Goal: Information Seeking & Learning: Learn about a topic

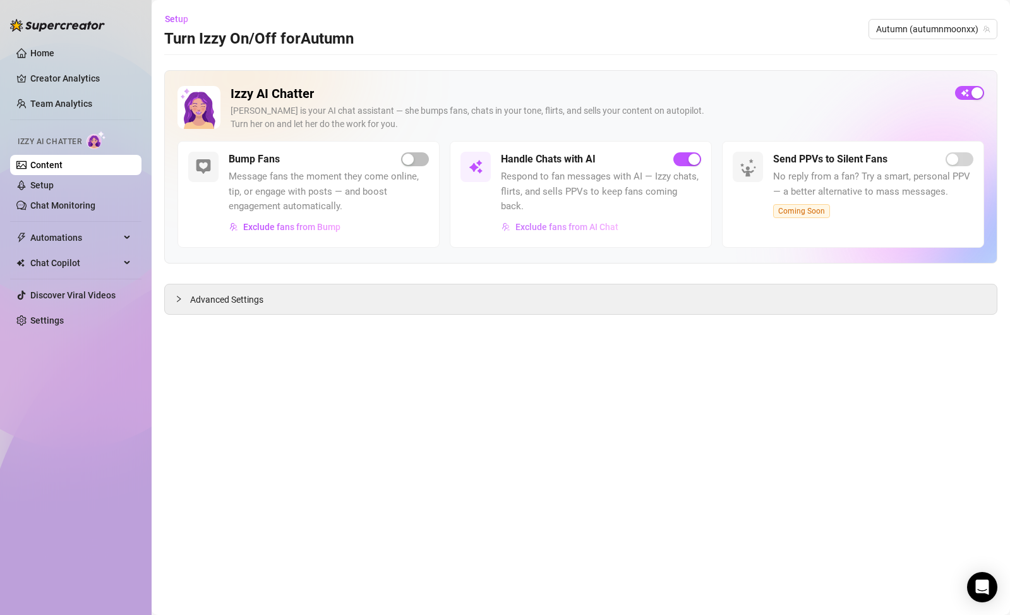
click at [590, 222] on span "Exclude fans from AI Chat" at bounding box center [567, 227] width 103 height 10
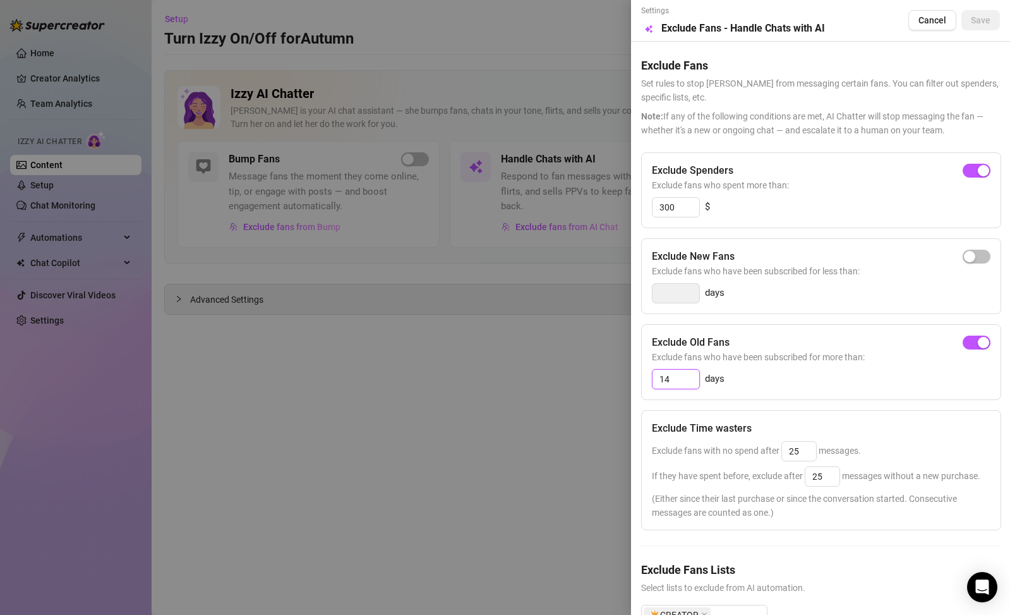
drag, startPoint x: 679, startPoint y: 373, endPoint x: 642, endPoint y: 366, distance: 37.3
click at [642, 366] on div "Exclude Old Fans Exclude fans who have been subscribed for more than: 14 days" at bounding box center [821, 362] width 360 height 76
type input "28"
click at [963, 13] on button "Save" at bounding box center [981, 20] width 39 height 20
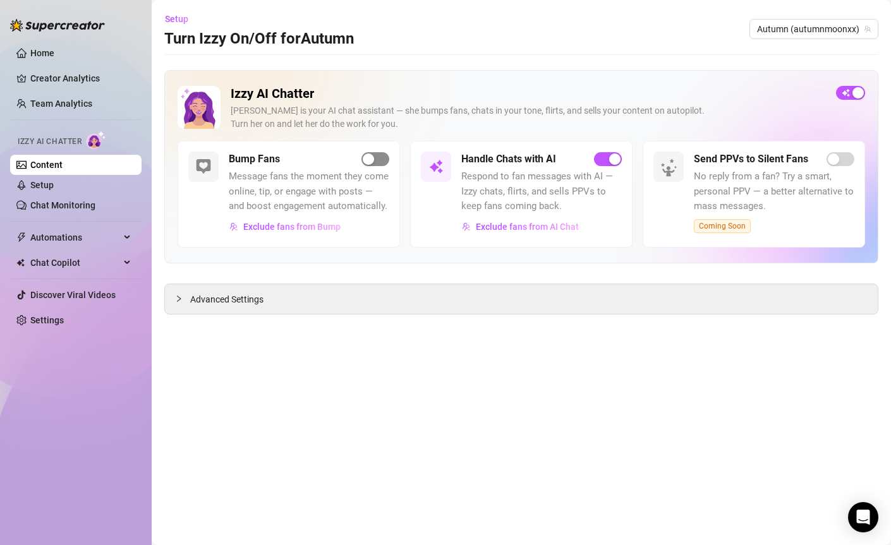
click at [375, 156] on span "button" at bounding box center [375, 159] width 28 height 14
click at [54, 48] on link "Home" at bounding box center [42, 53] width 24 height 10
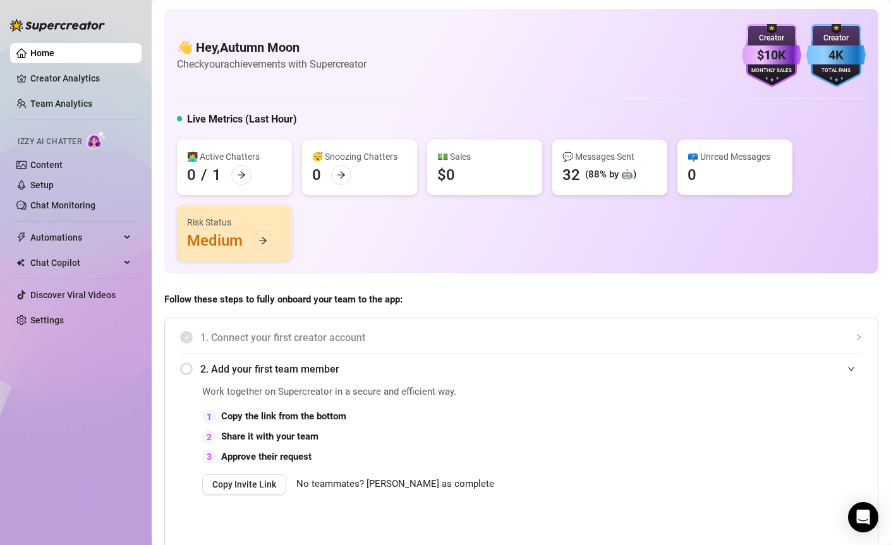
click at [226, 232] on div "Risk Status Medium" at bounding box center [234, 233] width 115 height 56
click at [266, 239] on icon "arrow-right" at bounding box center [262, 240] width 9 height 9
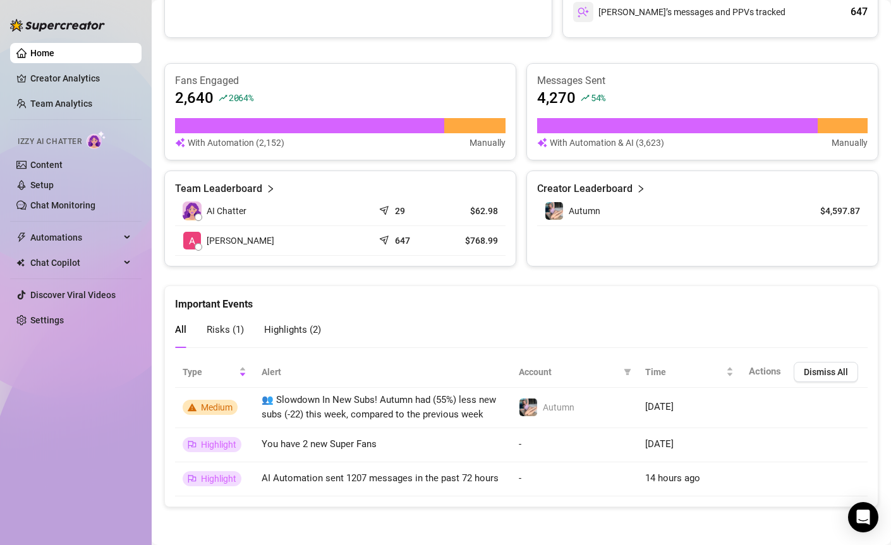
scroll to position [773, 0]
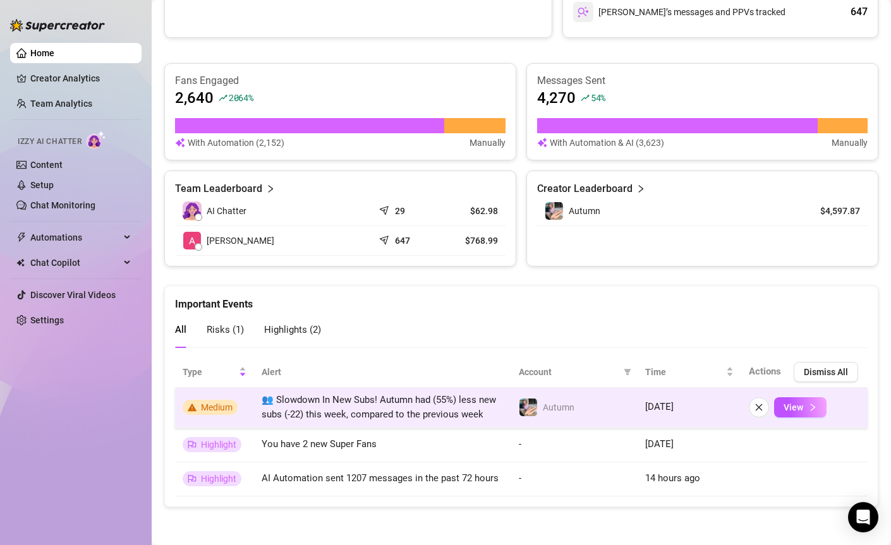
click at [227, 402] on span "Medium" at bounding box center [217, 407] width 32 height 10
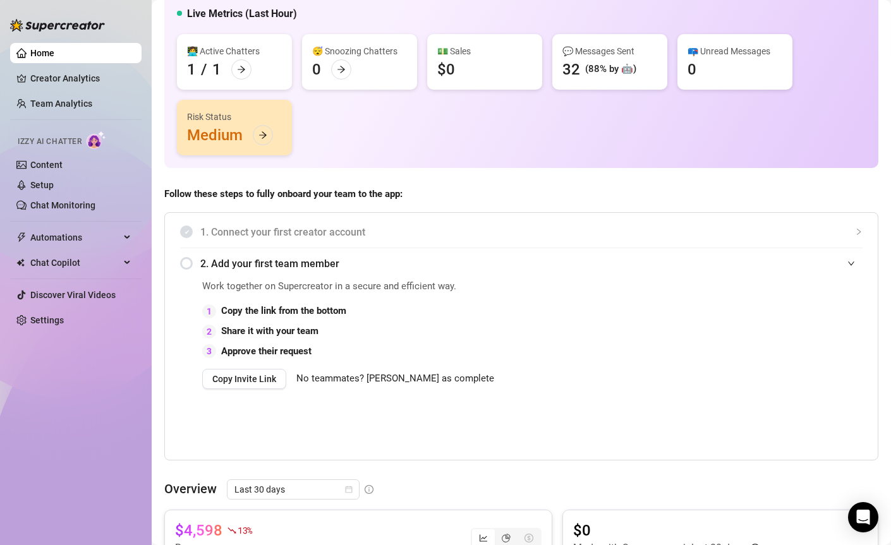
scroll to position [0, 0]
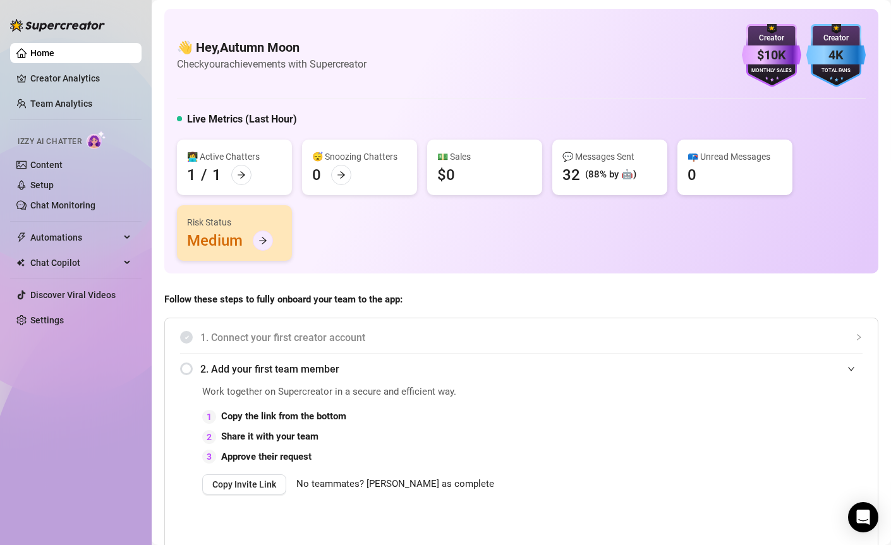
click at [263, 241] on icon "arrow-right" at bounding box center [262, 240] width 9 height 9
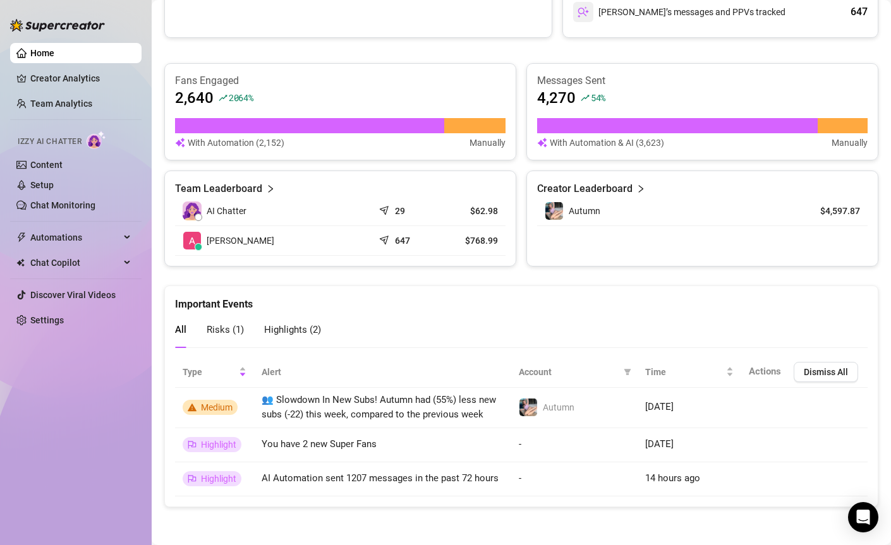
scroll to position [773, 0]
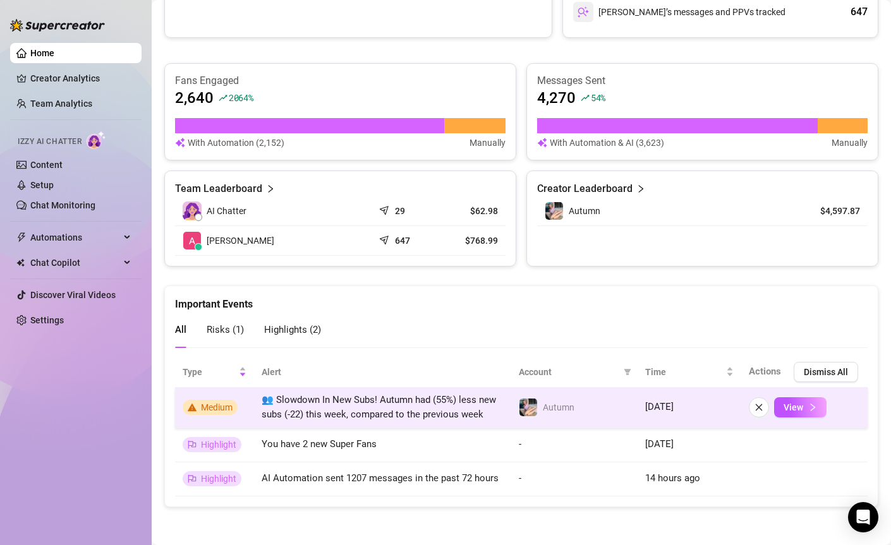
click at [318, 409] on span "👥 Slowdown In New Subs! Autumn had (55%) less new subs (-22) this week, compare…" at bounding box center [379, 407] width 234 height 27
click at [784, 402] on span "View" at bounding box center [793, 407] width 20 height 10
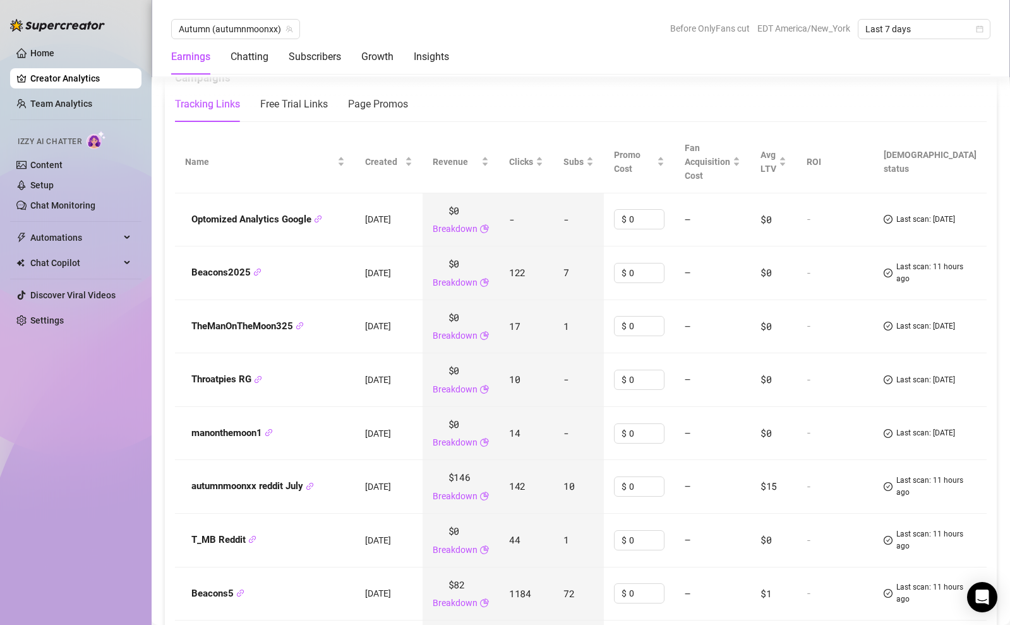
scroll to position [1463, 0]
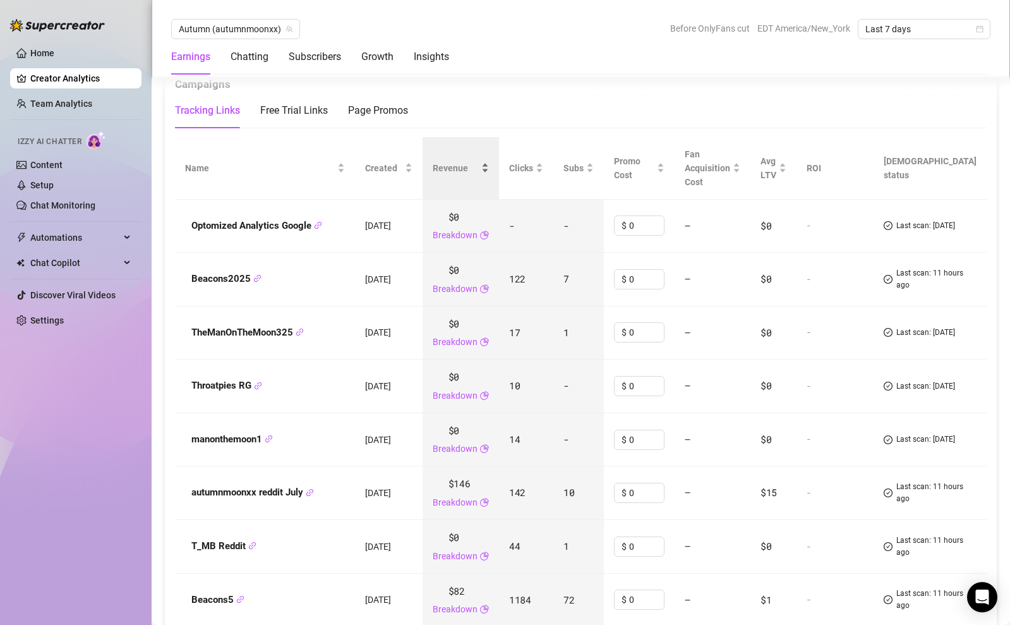
click at [479, 167] on span "Revenue" at bounding box center [456, 168] width 46 height 14
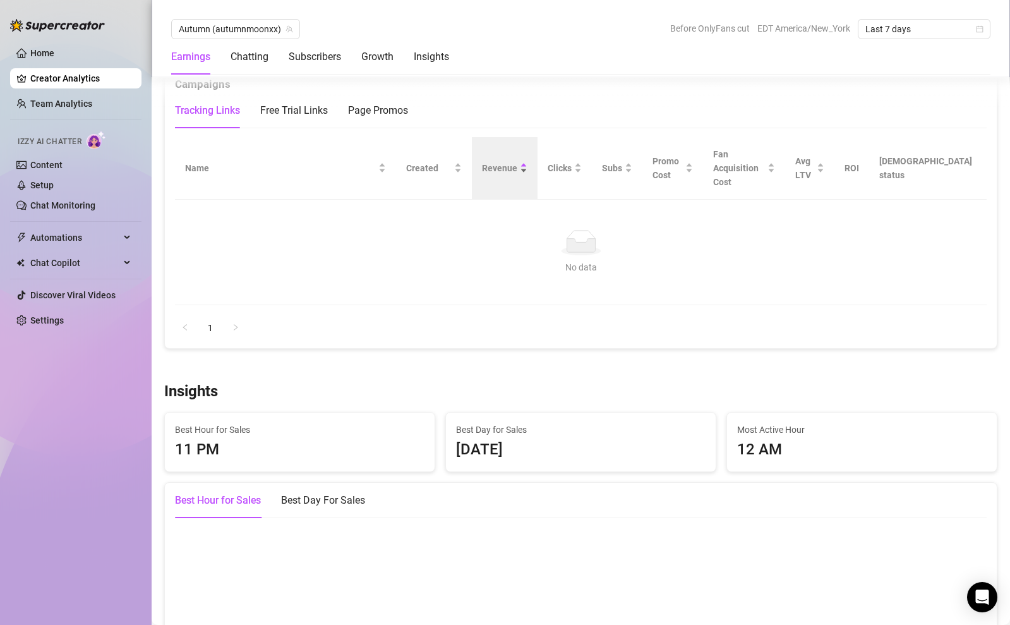
click at [493, 167] on span "Revenue" at bounding box center [499, 168] width 35 height 14
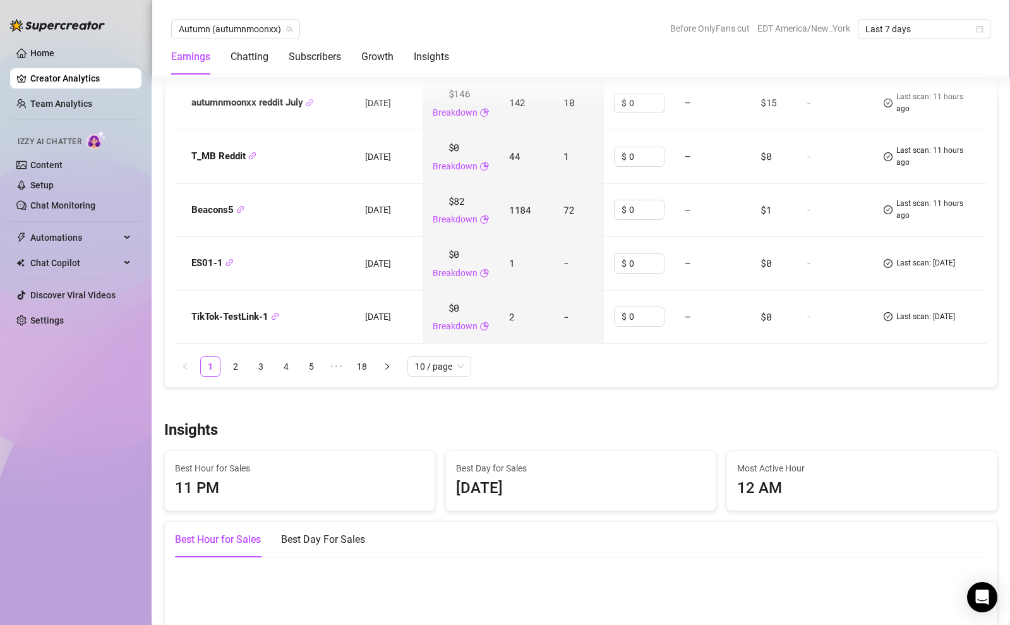
scroll to position [1878, 0]
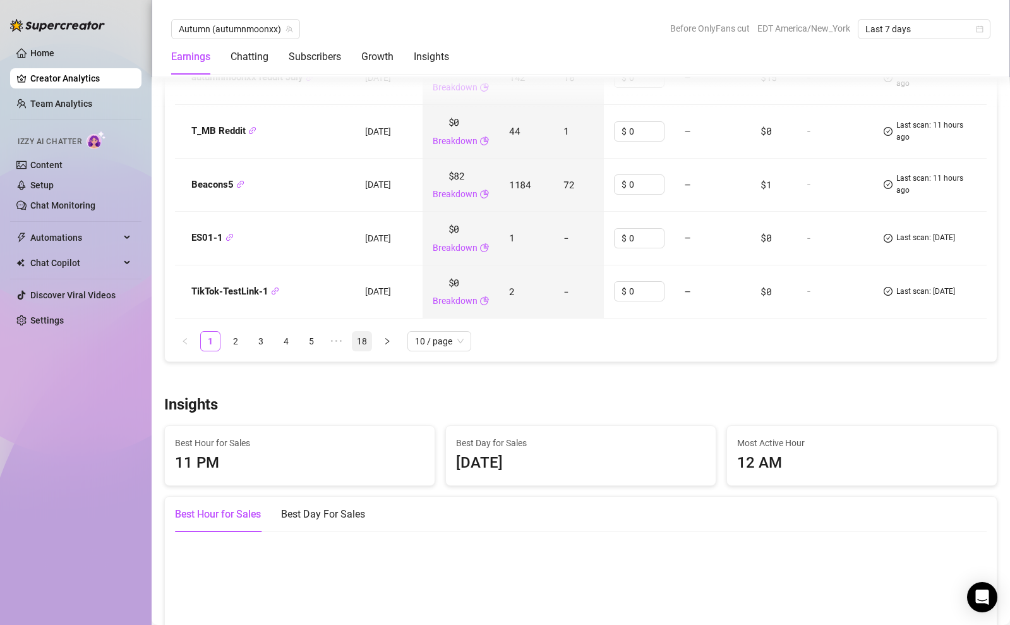
click at [362, 335] on link "18" at bounding box center [362, 341] width 19 height 19
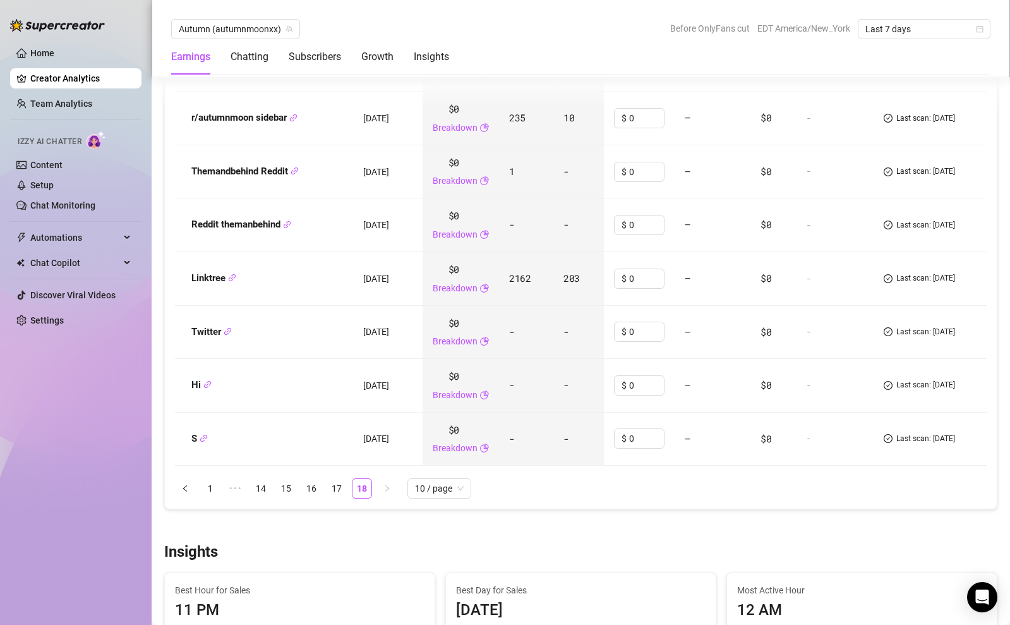
scroll to position [2175, 0]
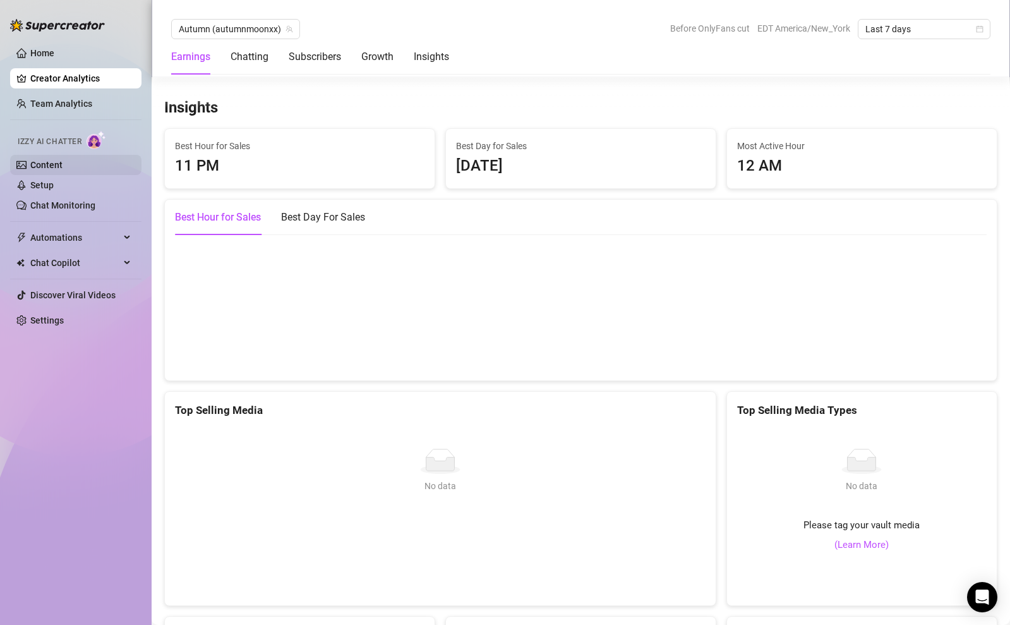
click at [61, 161] on link "Content" at bounding box center [46, 165] width 32 height 10
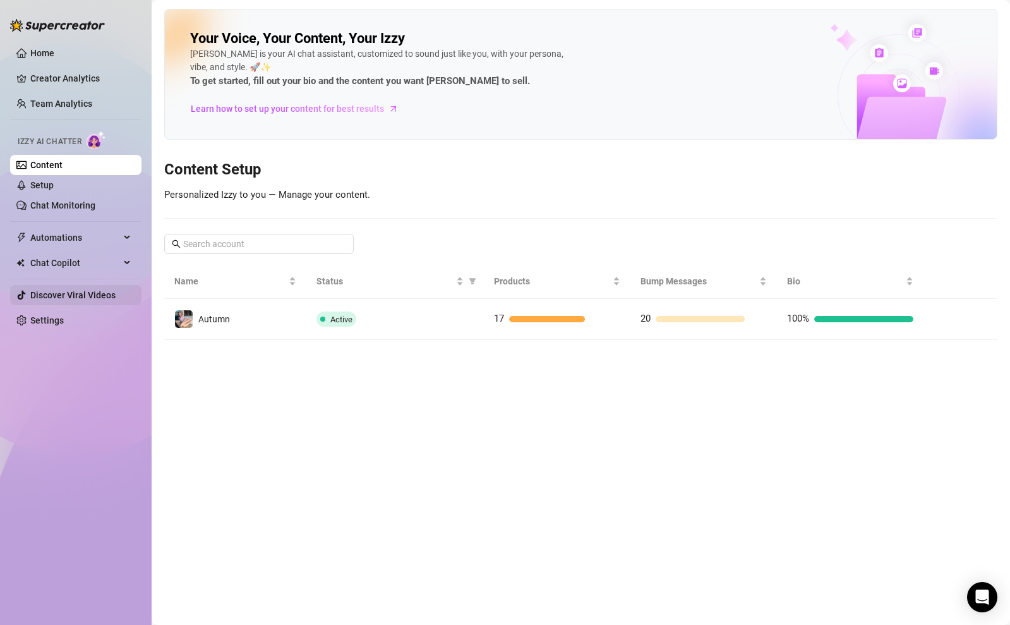
click at [42, 291] on link "Discover Viral Videos" at bounding box center [72, 295] width 85 height 10
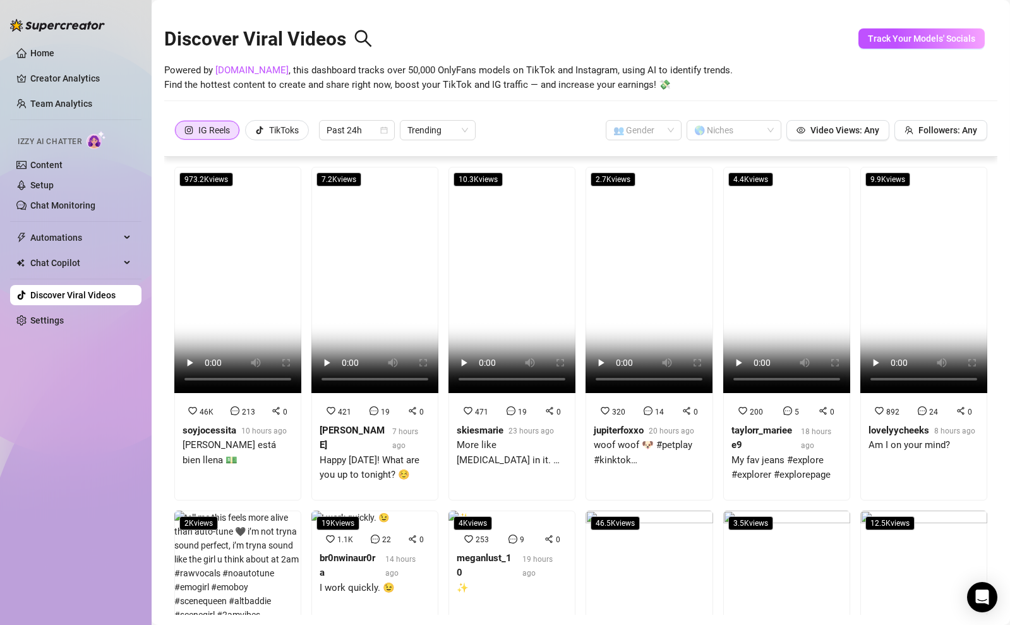
click at [260, 148] on div "IG Reels TikToks Past 24h Trending 👥 Gender 🌎 Niches Video Views: Any Followers…" at bounding box center [580, 136] width 833 height 40
click at [270, 137] on div "TikToks" at bounding box center [284, 130] width 30 height 19
click at [249, 133] on input "TikToks" at bounding box center [249, 133] width 0 height 0
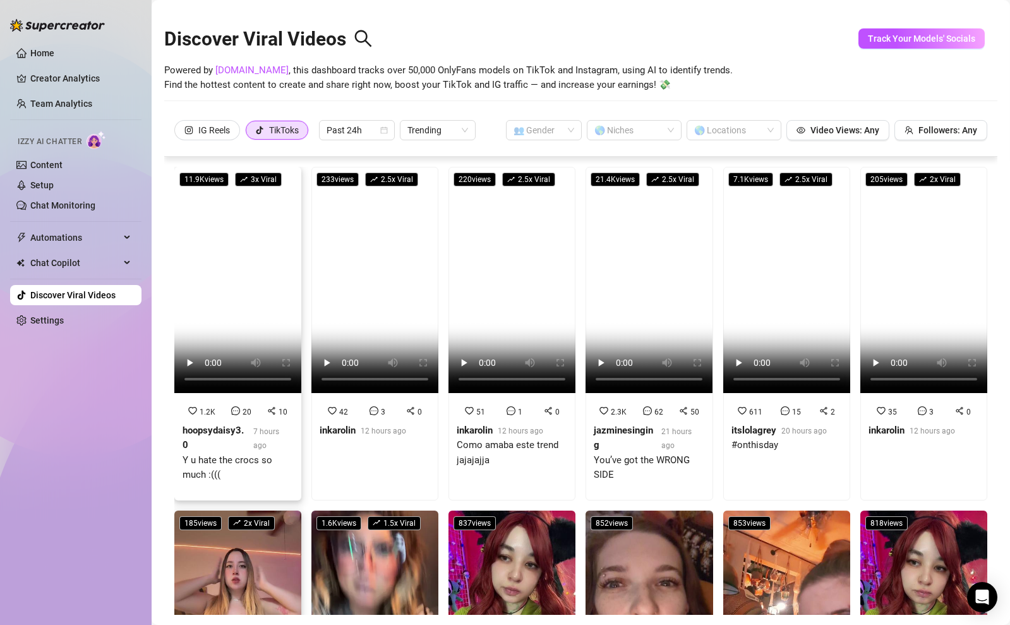
click at [279, 408] on span "10" at bounding box center [283, 412] width 9 height 9
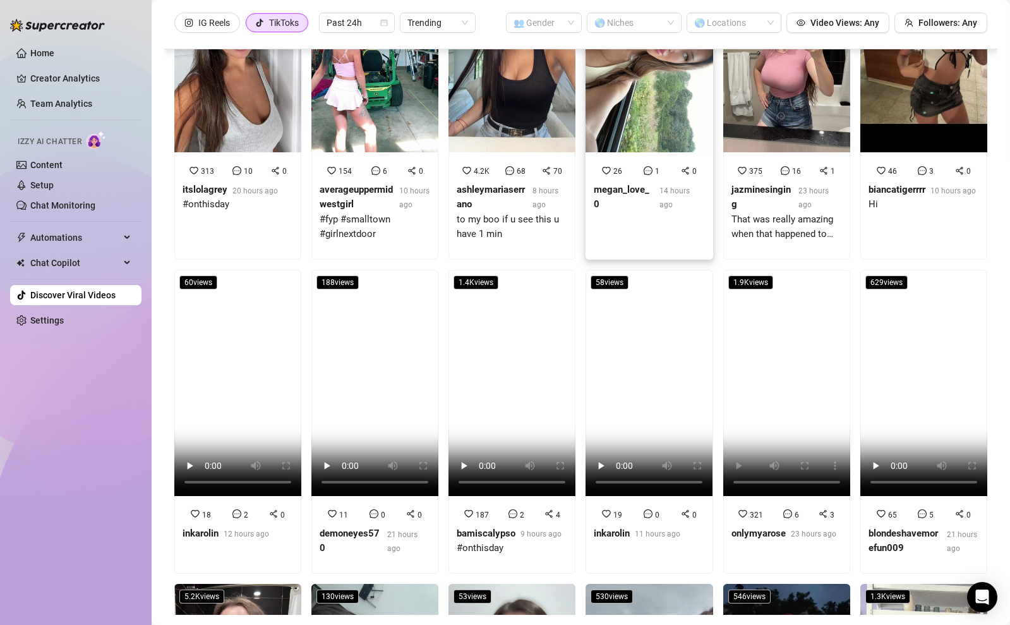
scroll to position [2834, 0]
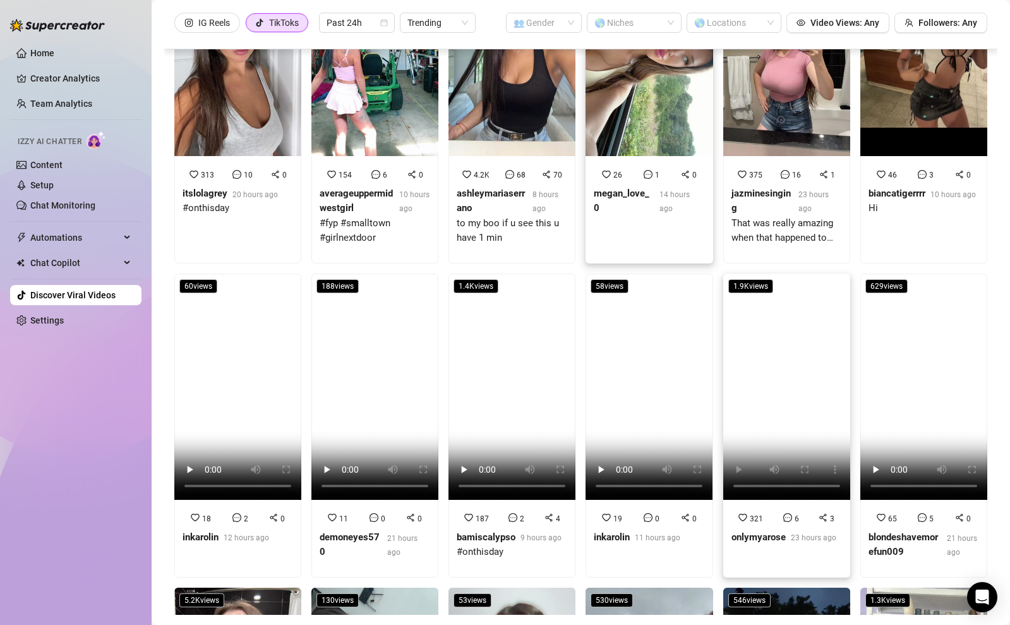
click at [758, 531] on strong "onlymyarose" at bounding box center [759, 536] width 54 height 11
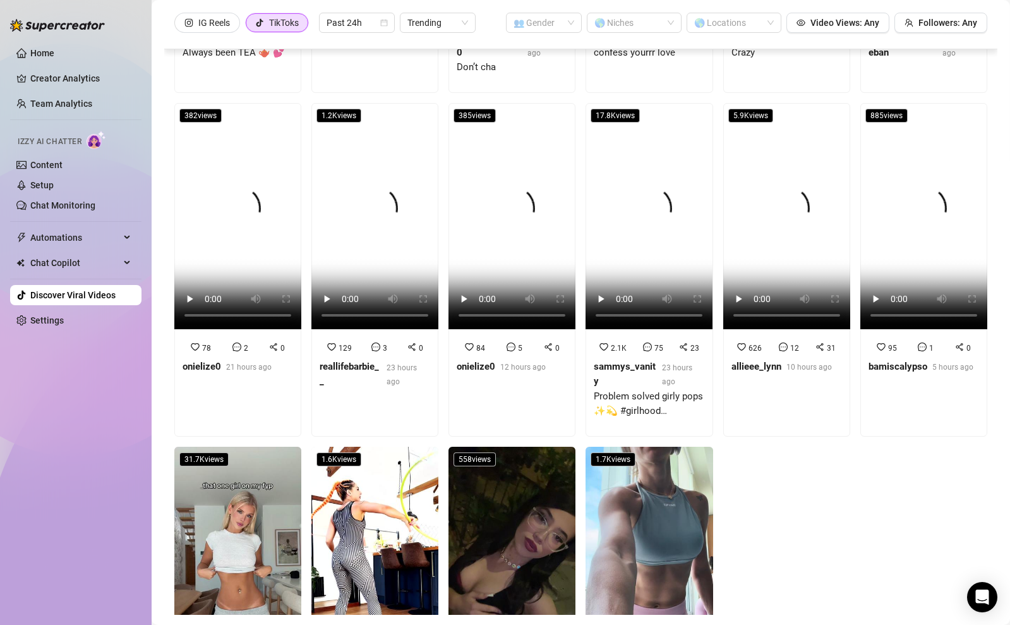
scroll to position [5030, 0]
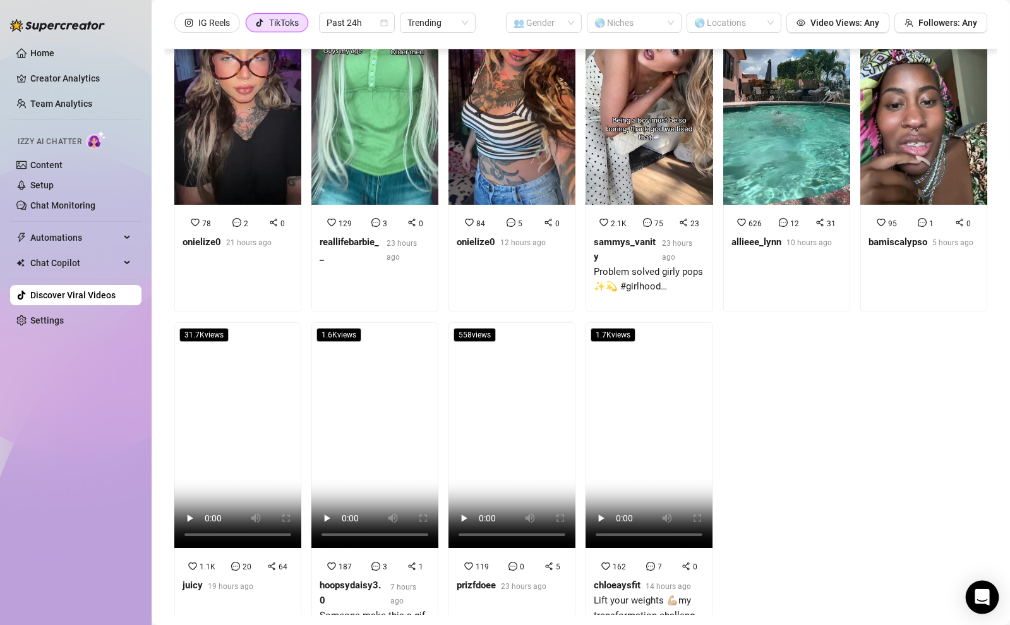
scroll to position [5132, 0]
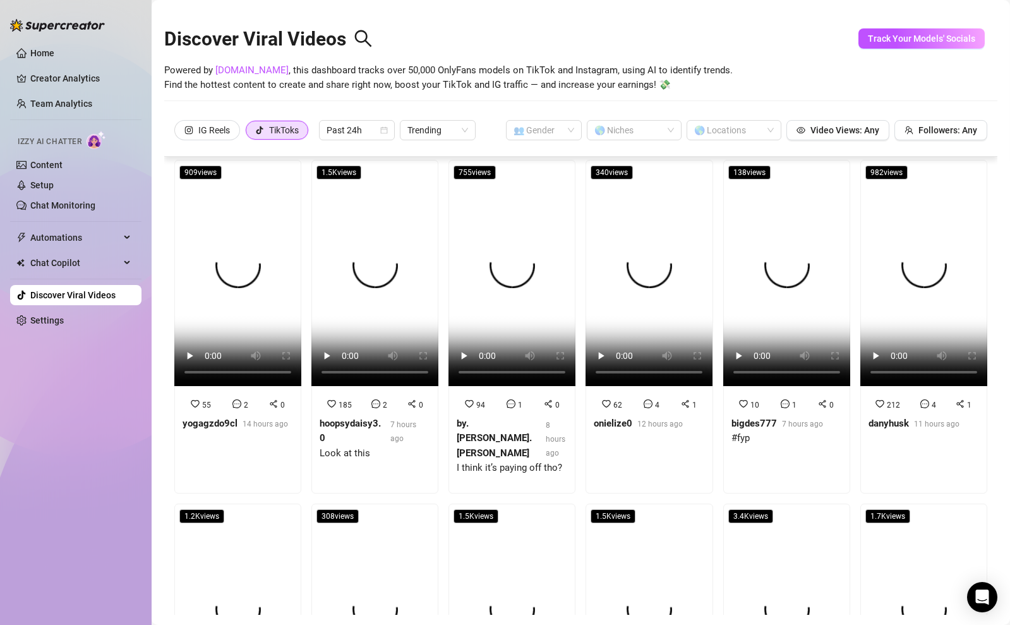
scroll to position [0, 0]
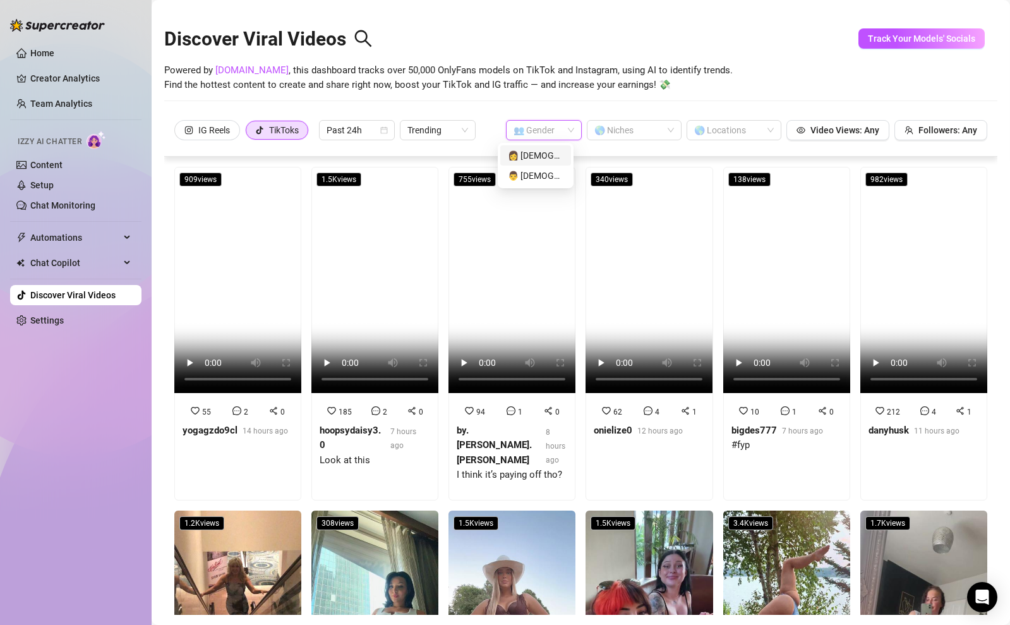
click at [540, 126] on input "search" at bounding box center [538, 130] width 49 height 19
click at [540, 152] on div "👩 [DEMOGRAPHIC_DATA]" at bounding box center [536, 155] width 56 height 14
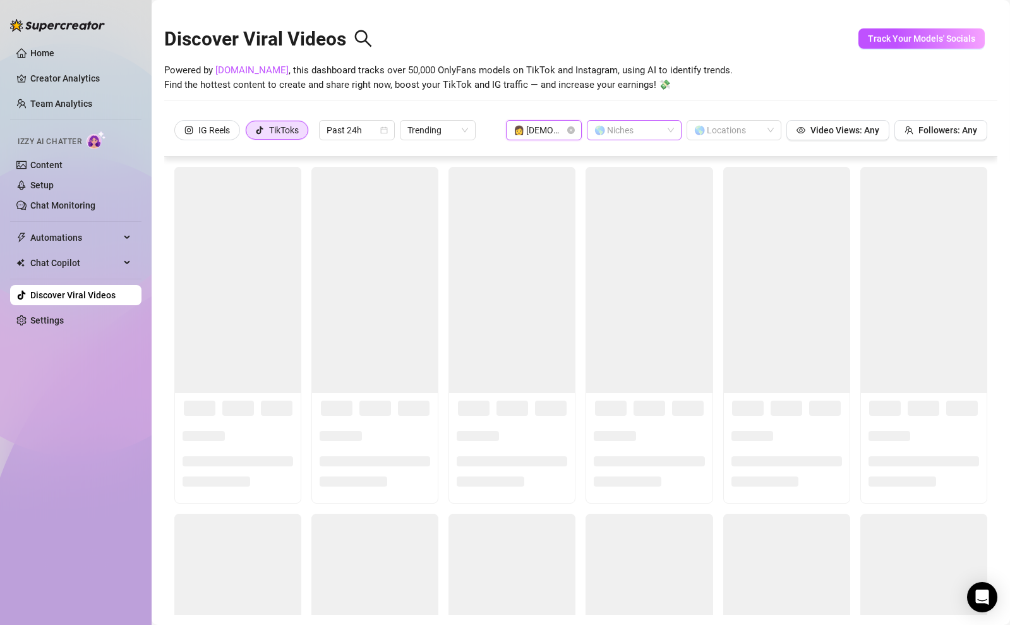
click at [615, 132] on div at bounding box center [627, 130] width 76 height 18
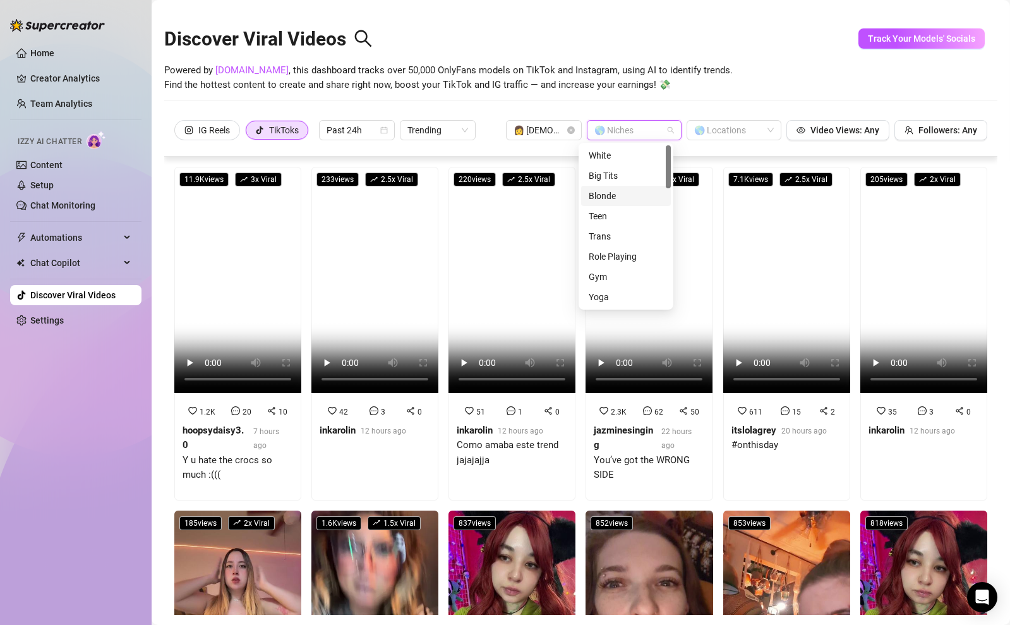
click at [624, 195] on div "Blonde" at bounding box center [626, 196] width 75 height 14
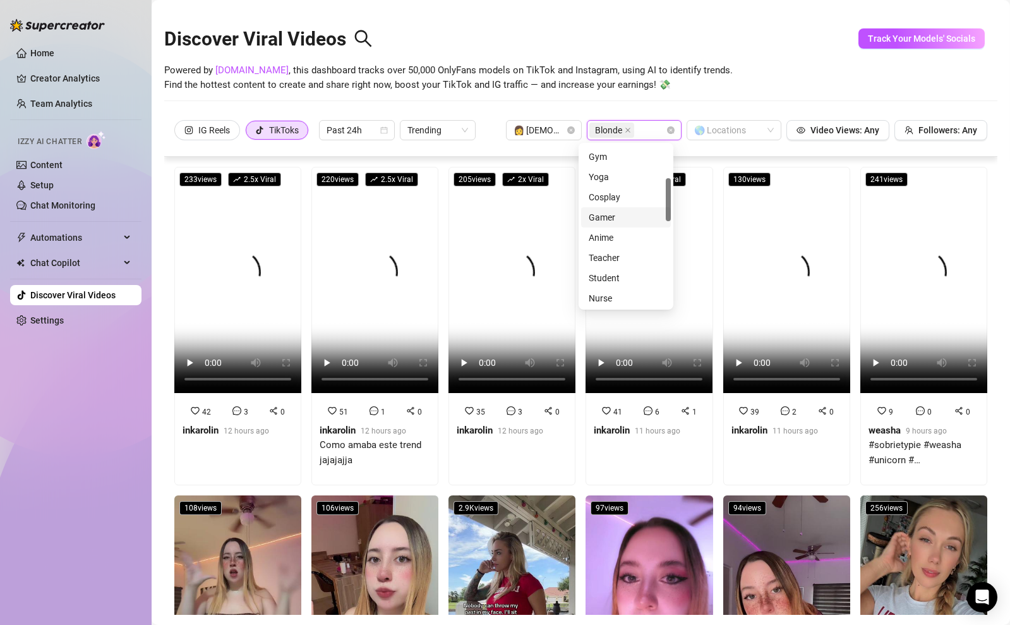
scroll to position [123, 0]
click at [624, 215] on div "Gamer" at bounding box center [626, 215] width 75 height 14
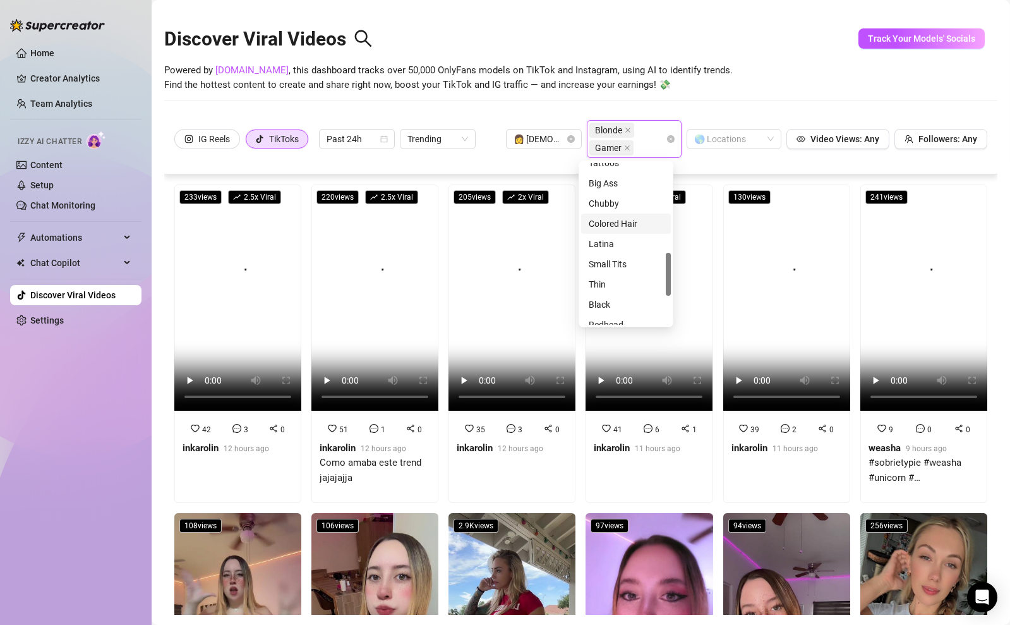
scroll to position [336, 0]
click at [625, 264] on div "Small Tits" at bounding box center [626, 262] width 75 height 14
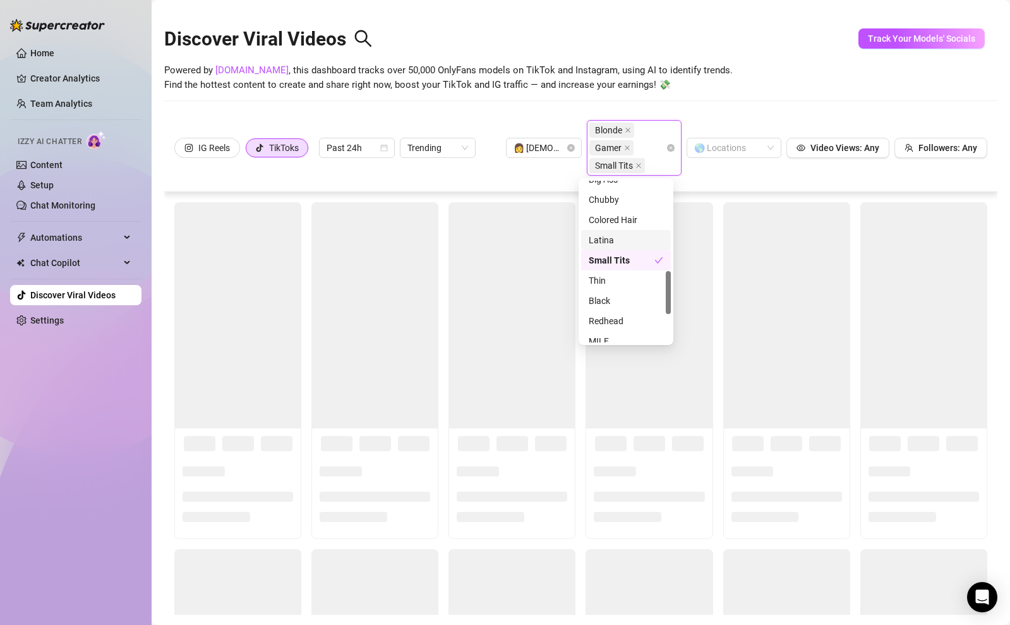
scroll to position [392, 0]
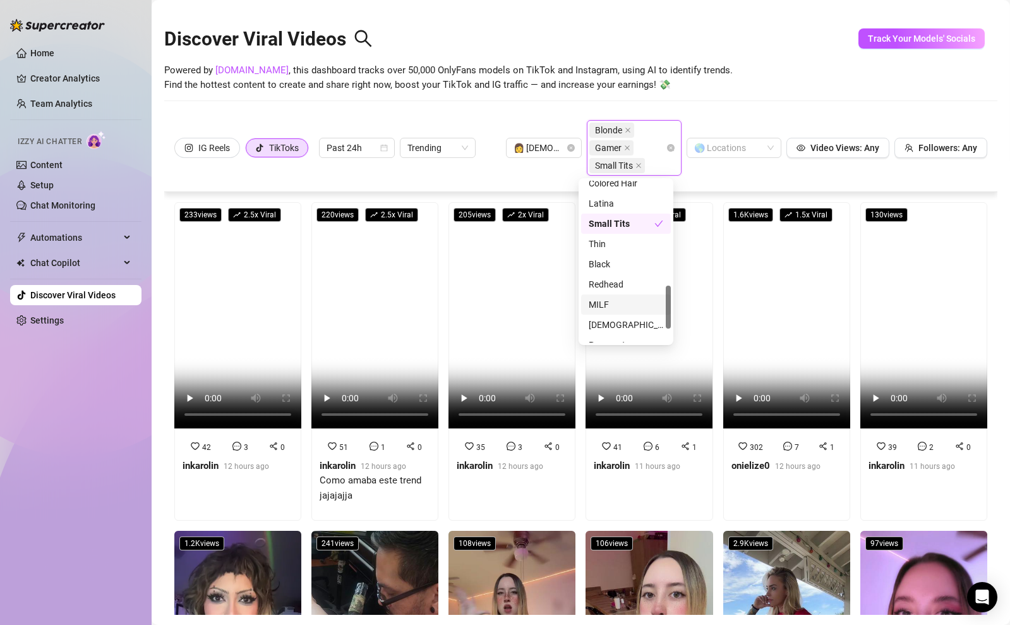
click at [608, 302] on div "MILF" at bounding box center [626, 305] width 75 height 14
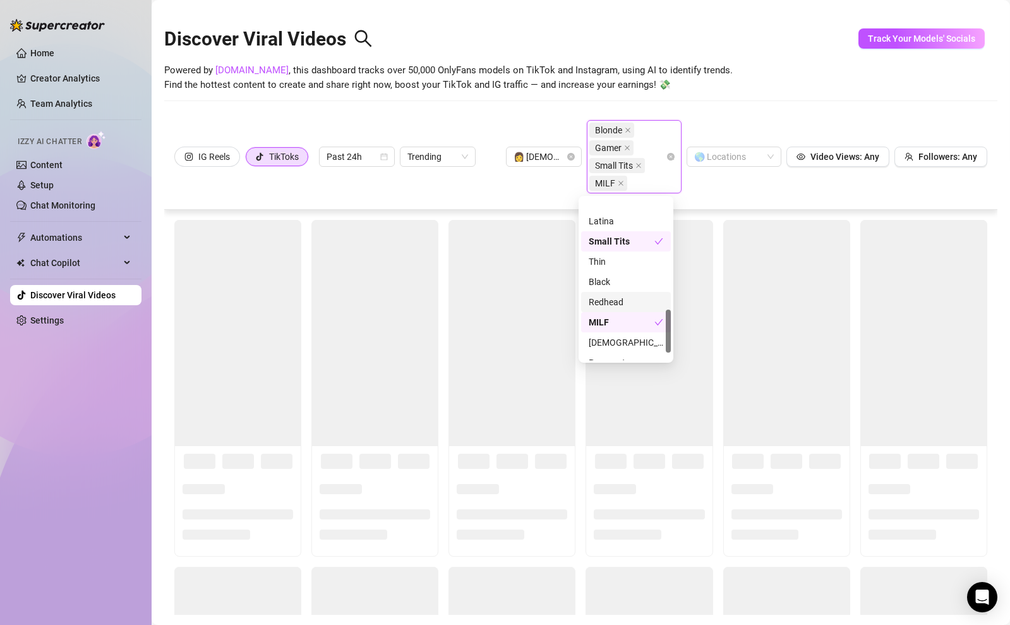
scroll to position [445, 0]
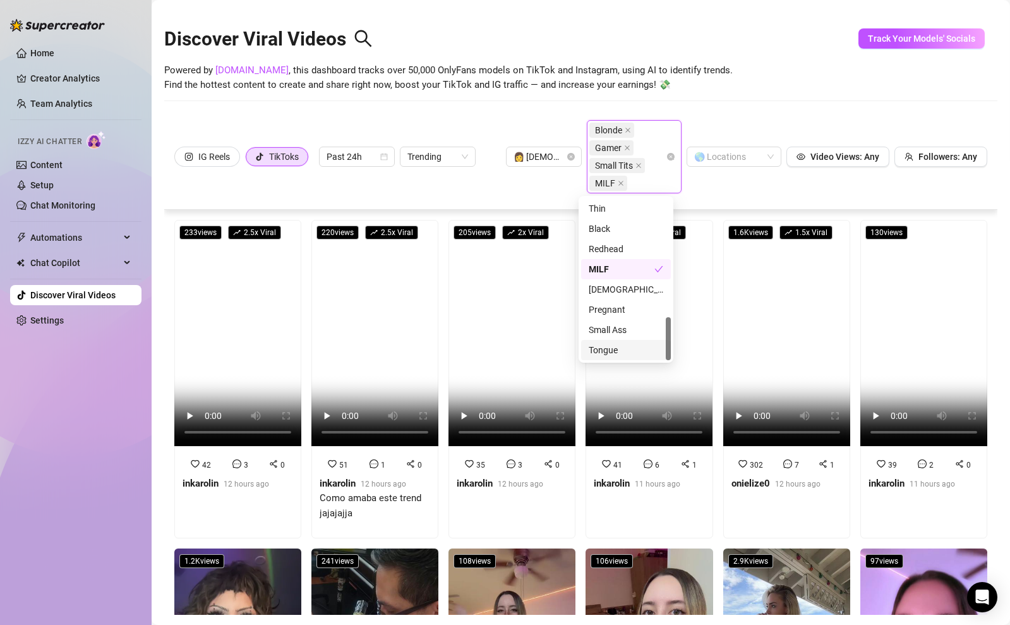
click at [613, 349] on div "Tongue" at bounding box center [626, 350] width 75 height 14
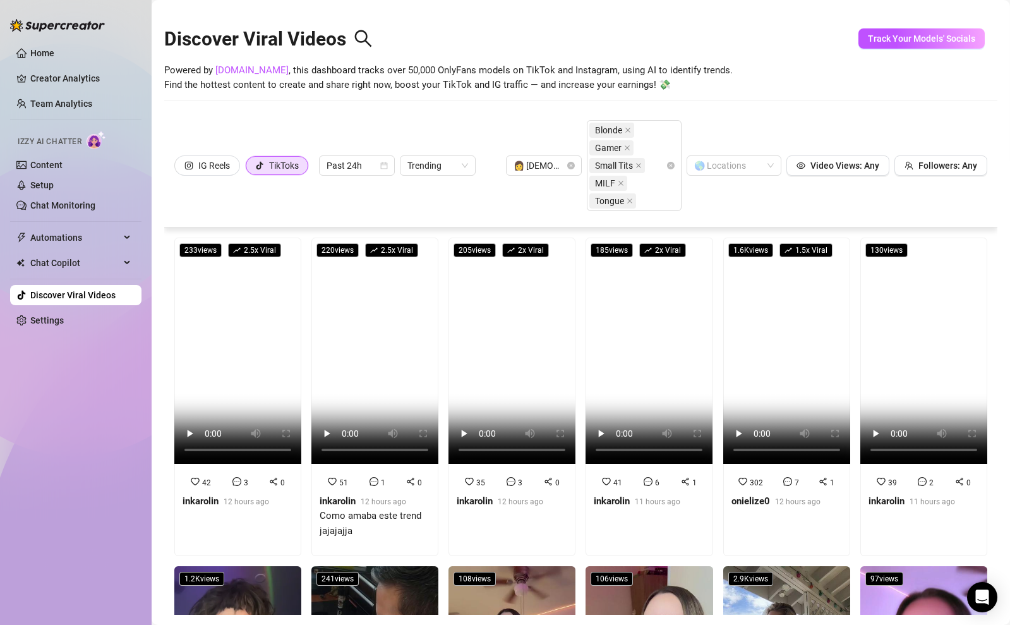
click at [704, 194] on div "👩 [DEMOGRAPHIC_DATA] Blonde Gamer Small Tits MILF Tongue 🌎 Locations Video View…" at bounding box center [746, 165] width 481 height 91
click at [721, 168] on div at bounding box center [727, 166] width 76 height 18
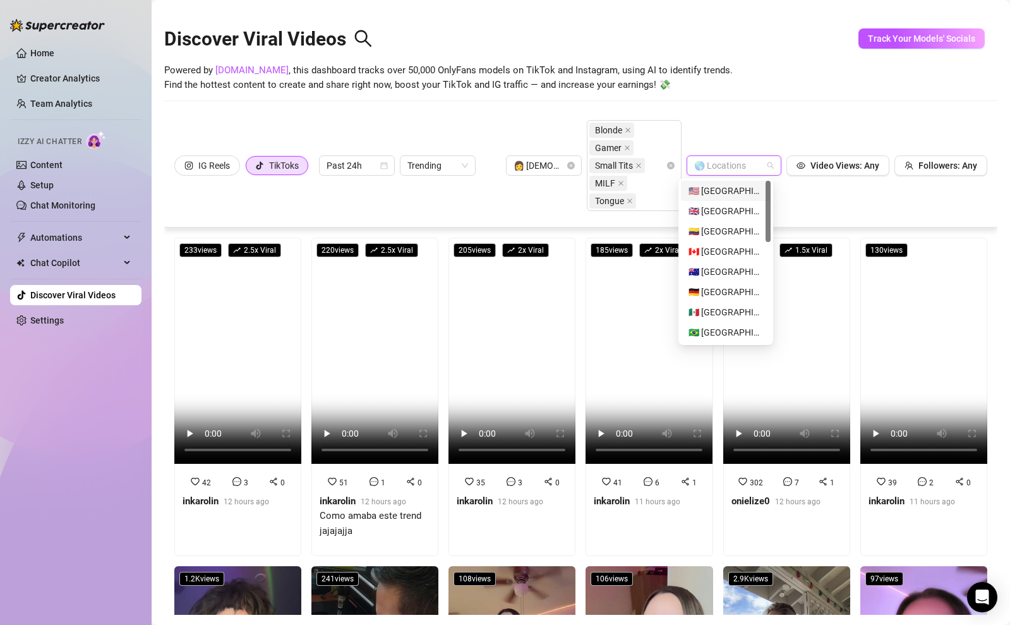
click at [719, 187] on div "🇺🇸 [GEOGRAPHIC_DATA]" at bounding box center [726, 191] width 75 height 14
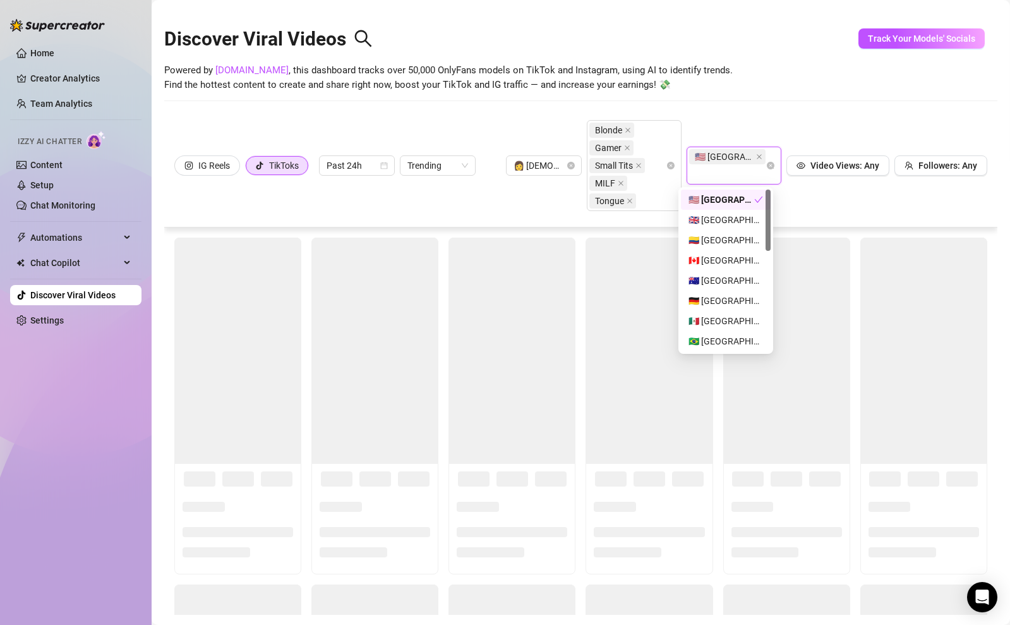
click at [752, 122] on div "👩 [DEMOGRAPHIC_DATA] Blonde Gamer Small Tits MILF Tongue 🇺🇸 [GEOGRAPHIC_DATA] V…" at bounding box center [746, 165] width 481 height 91
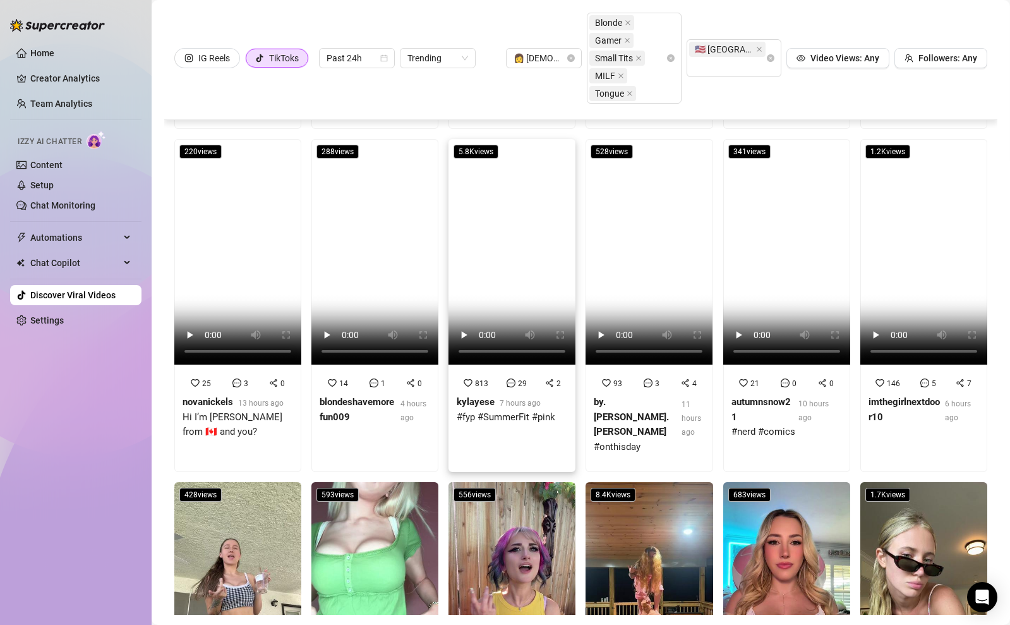
scroll to position [1662, 0]
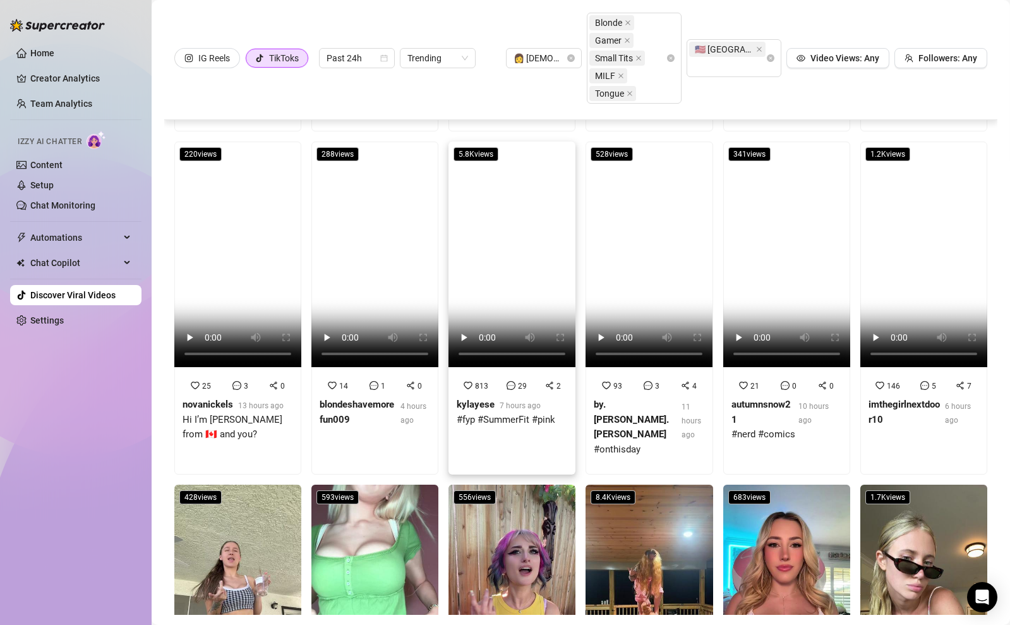
click at [547, 397] on div "kylayese 7 hours ago" at bounding box center [506, 404] width 99 height 15
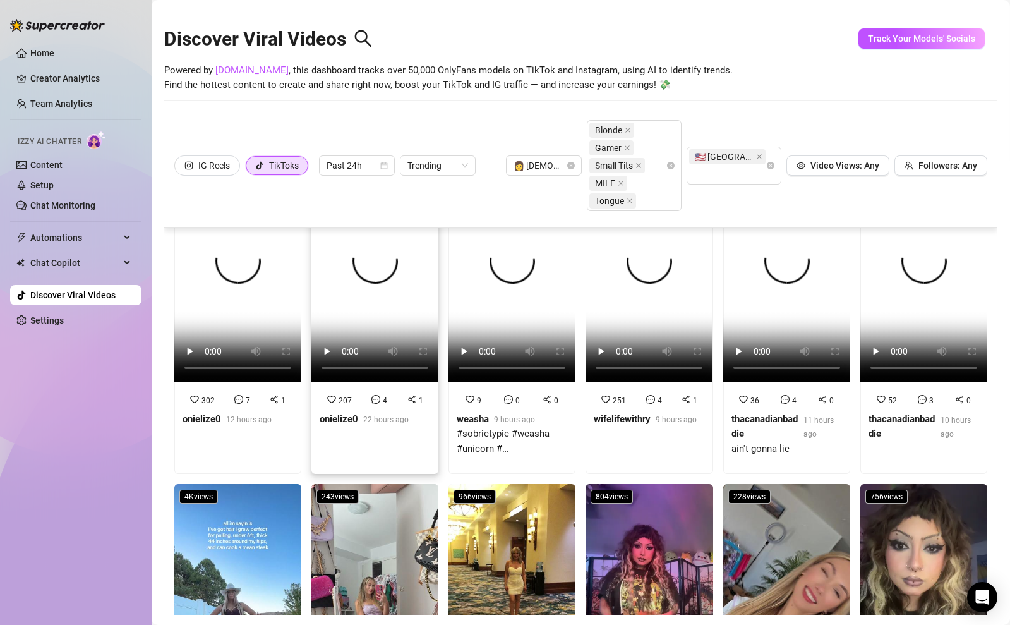
scroll to position [0, 0]
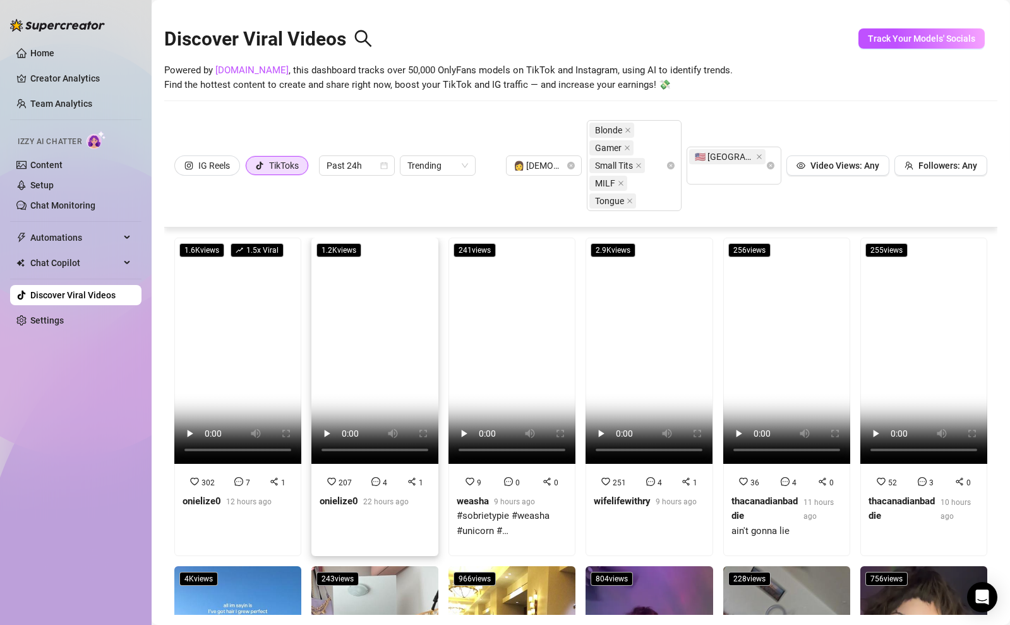
click at [737, 102] on div "Discover Viral Videos Powered by [DOMAIN_NAME] , this dashboard tracks over 50,…" at bounding box center [580, 62] width 833 height 107
click at [737, 103] on div "Discover Viral Videos Powered by [DOMAIN_NAME] , this dashboard tracks over 50,…" at bounding box center [580, 62] width 833 height 107
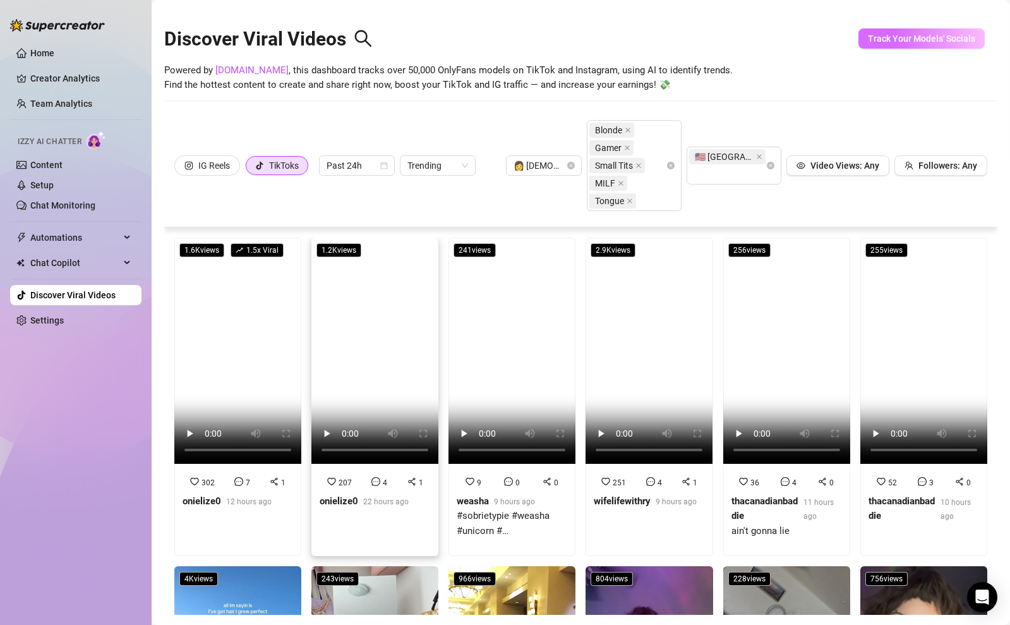
click at [875, 40] on span "Track Your Models' Socials" at bounding box center [921, 38] width 107 height 10
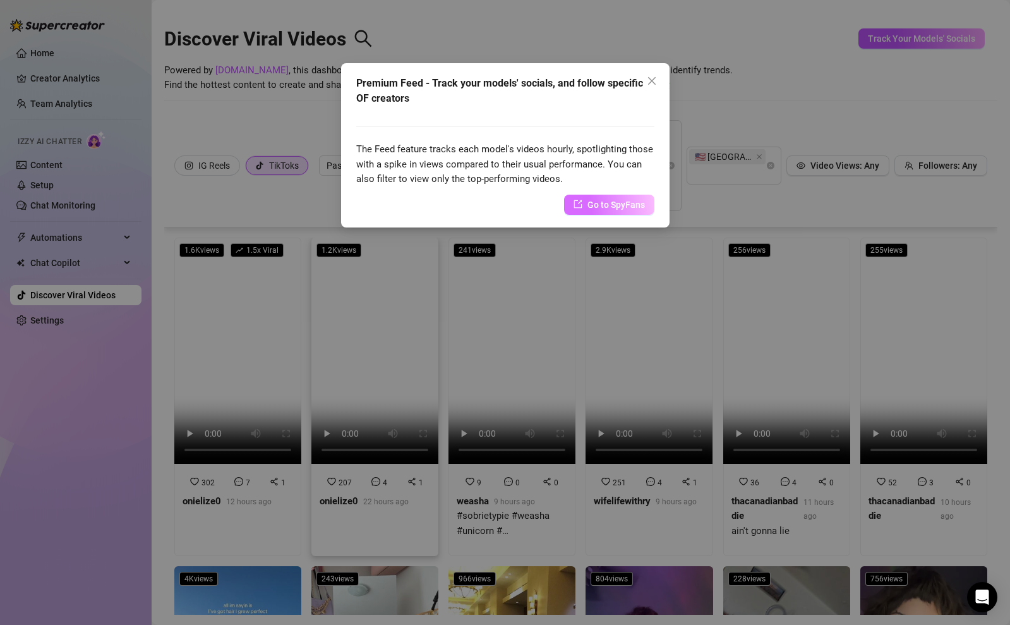
click at [592, 195] on link "Go to SpyFans" at bounding box center [609, 205] width 90 height 20
